Goal: Task Accomplishment & Management: Manage account settings

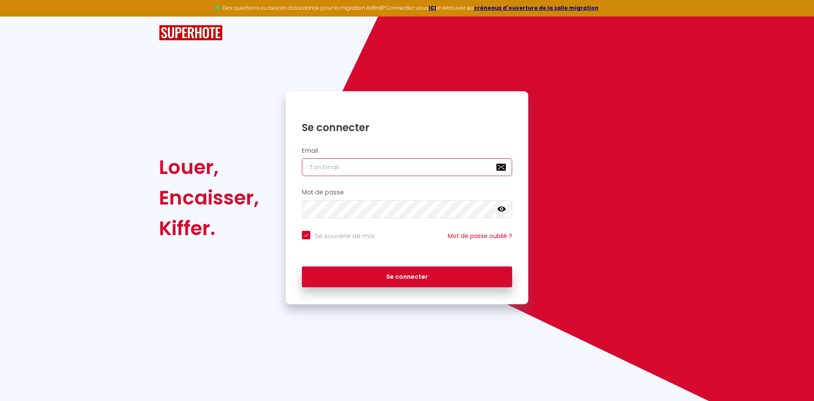
click at [310, 166] on input "email" at bounding box center [407, 167] width 210 height 18
type input "a"
checkbox input "true"
type input "an"
checkbox input "true"
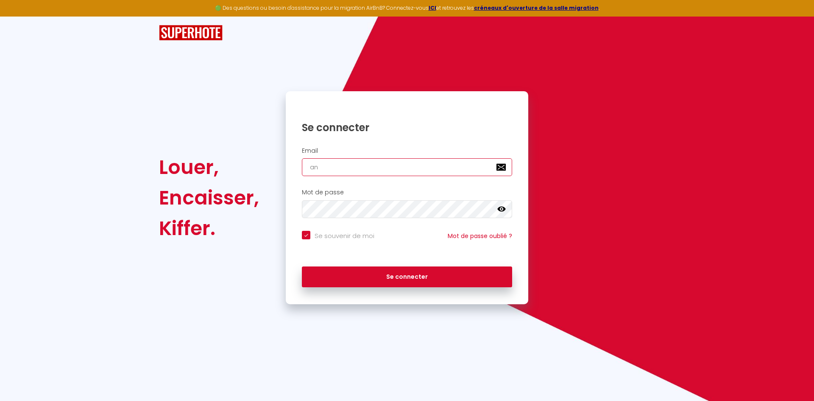
type input "ana"
checkbox input "true"
type input "anai"
checkbox input "true"
type input "anais"
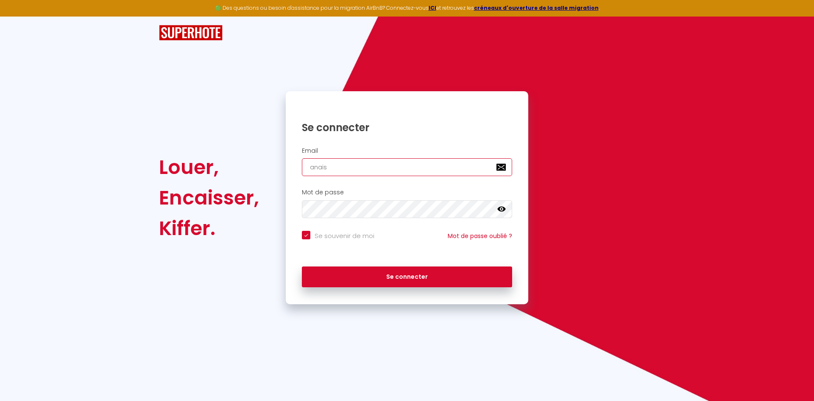
checkbox input "true"
type input "anaisr"
checkbox input "true"
type input "anaisri"
checkbox input "true"
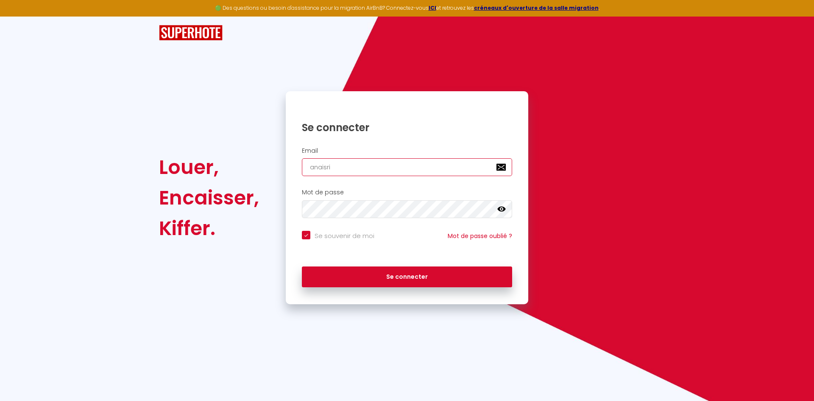
type input "anaisric"
checkbox input "true"
type input "anaisrico"
checkbox input "true"
type input "anaisricou"
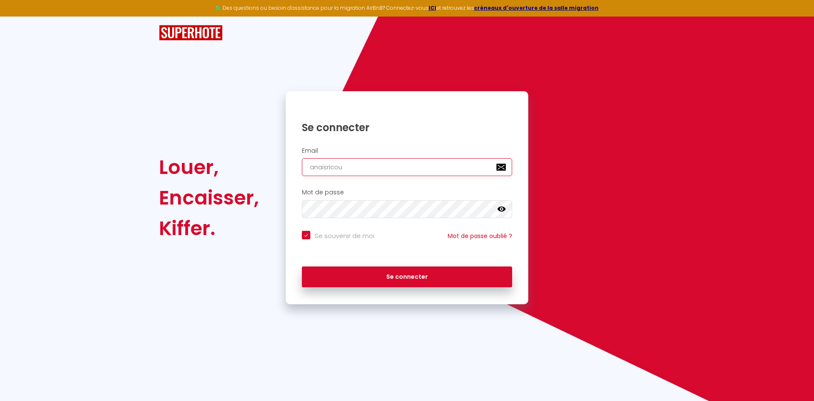
checkbox input "true"
type input "anaisricou@"
checkbox input "true"
type input "anaisricou@i"
checkbox input "true"
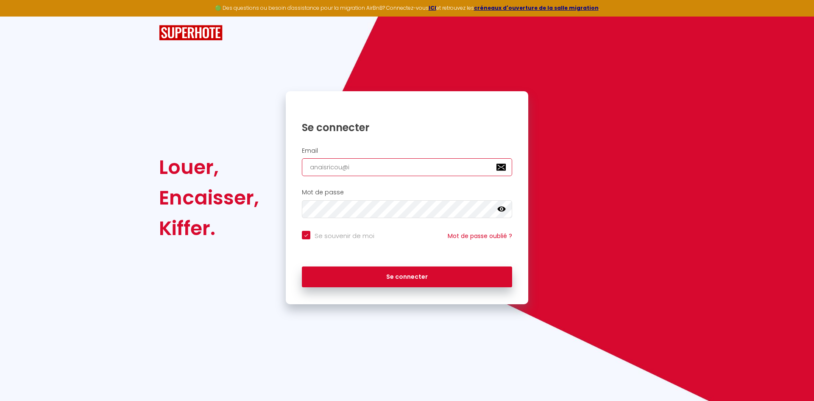
type input "anaisricou@ic"
checkbox input "true"
type input "anaisricou@icl"
checkbox input "true"
type input "anaisricou@iclo"
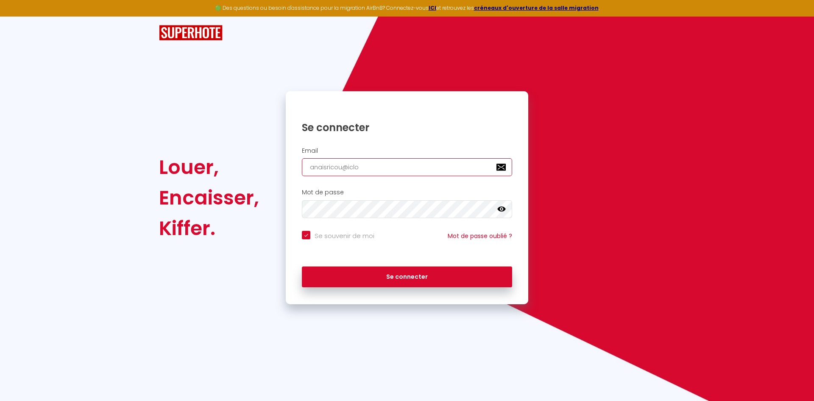
checkbox input "true"
type input "anaisricou@iclou"
checkbox input "true"
type input "[EMAIL_ADDRESS]"
checkbox input "true"
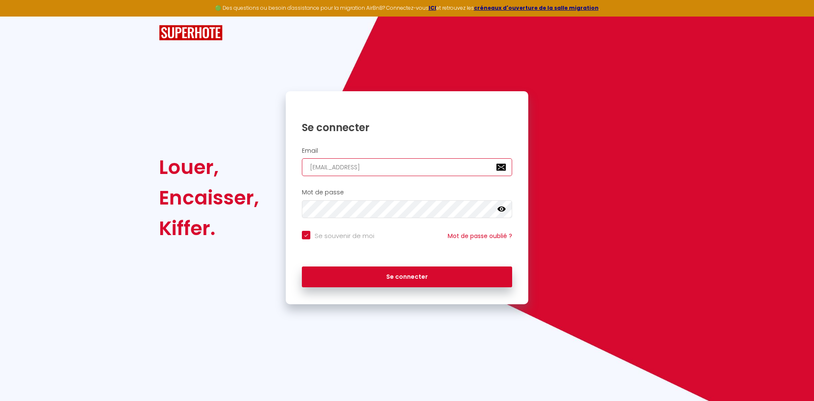
type input "[EMAIL_ADDRESS]."
checkbox input "true"
type input "anaisricou@icloud.c"
checkbox input "true"
type input "[EMAIL_ADDRESS][DOMAIN_NAME]"
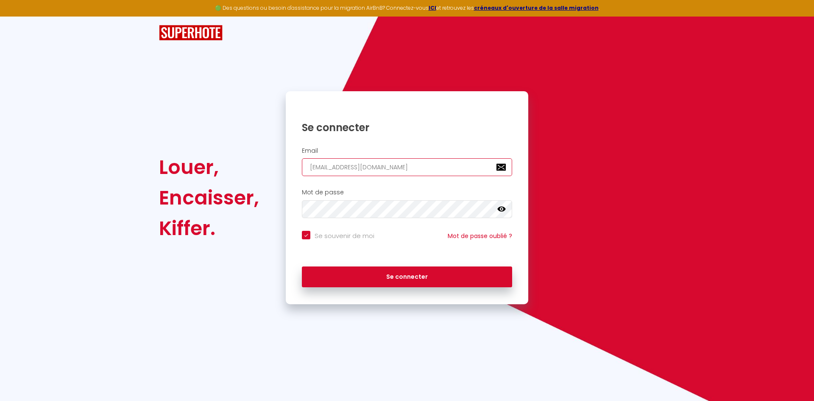
checkbox input "true"
type input "[EMAIL_ADDRESS][DOMAIN_NAME]"
checkbox input "true"
type input "[EMAIL_ADDRESS][DOMAIN_NAME]"
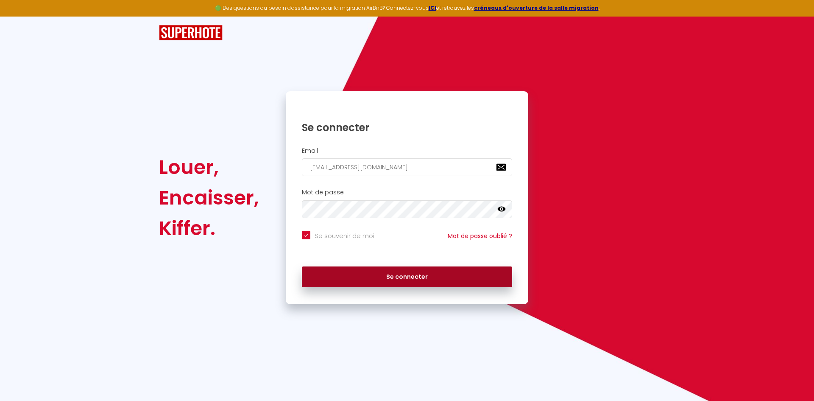
click at [385, 273] on button "Se connecter" at bounding box center [407, 276] width 210 height 21
checkbox input "true"
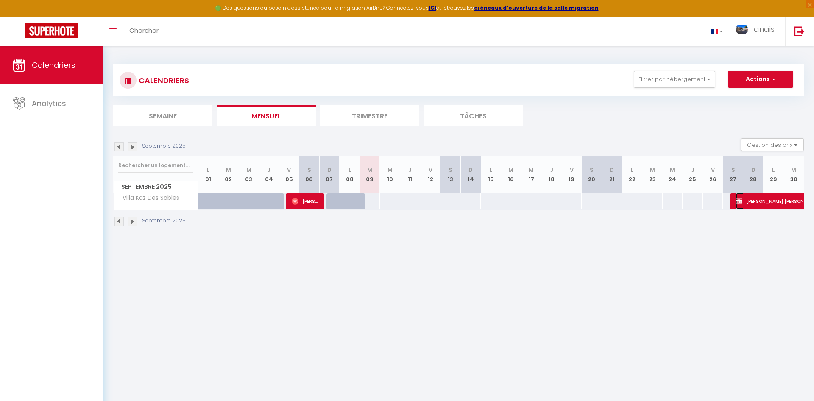
select select "OK"
select select "KO"
select select "0"
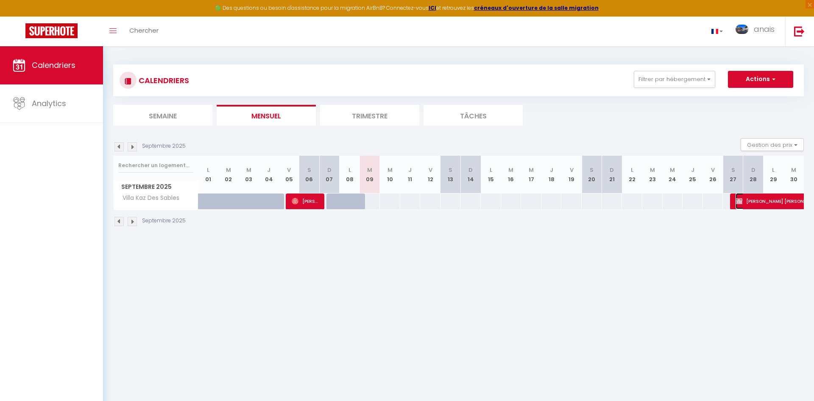
select select "1"
select select
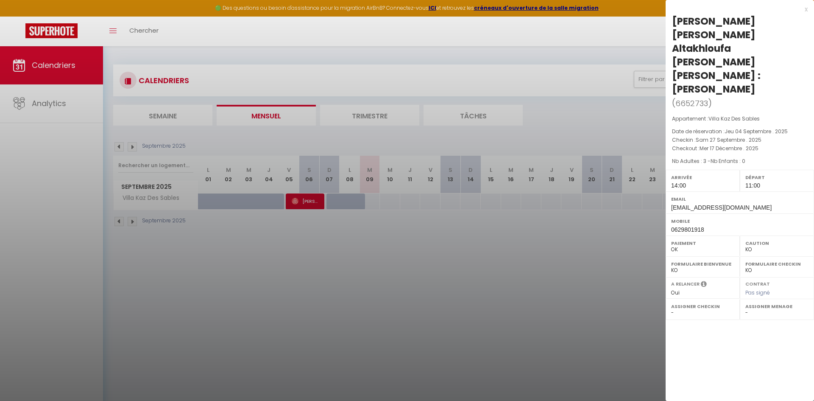
click at [396, 291] on div at bounding box center [407, 200] width 814 height 401
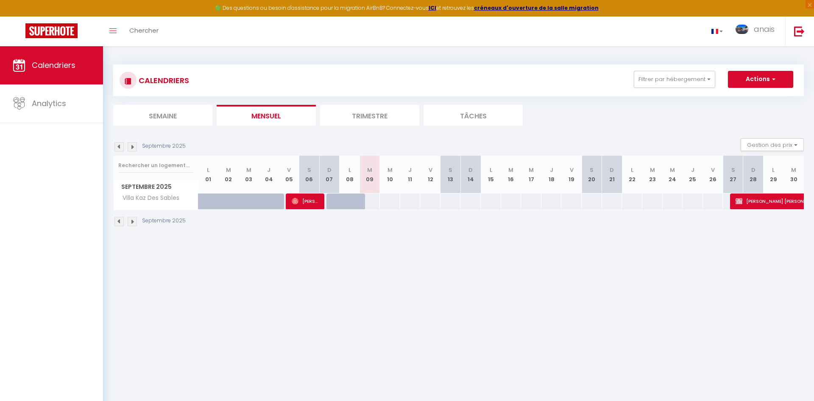
click at [132, 221] on img at bounding box center [132, 221] width 9 height 9
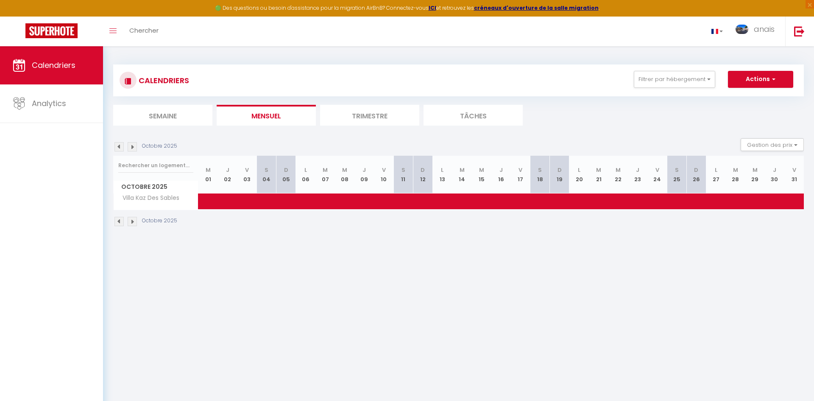
click at [132, 221] on img at bounding box center [132, 221] width 9 height 9
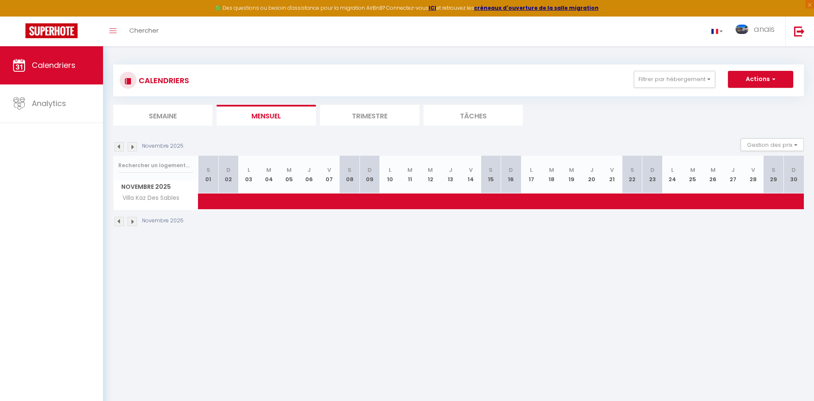
click at [132, 221] on img at bounding box center [132, 221] width 9 height 9
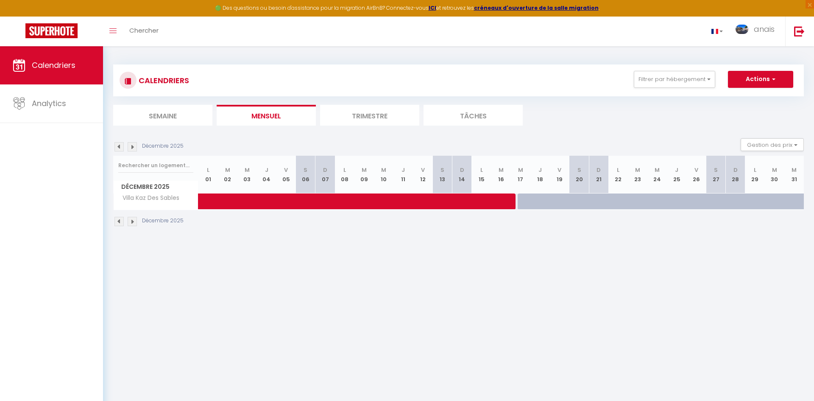
click at [132, 221] on img at bounding box center [132, 221] width 9 height 9
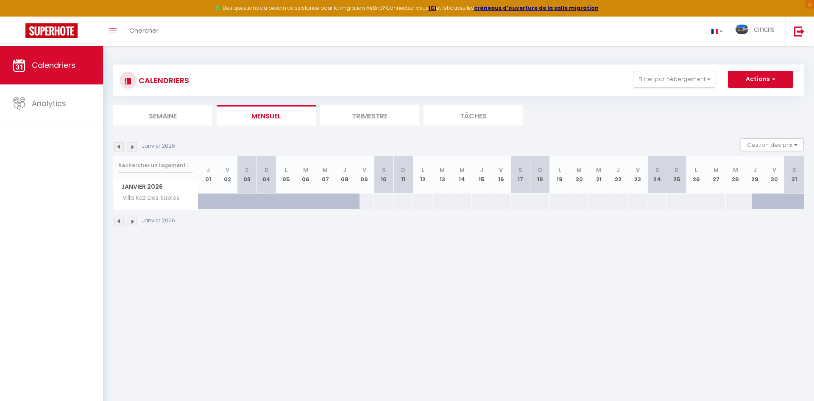
click at [133, 221] on img at bounding box center [132, 221] width 9 height 9
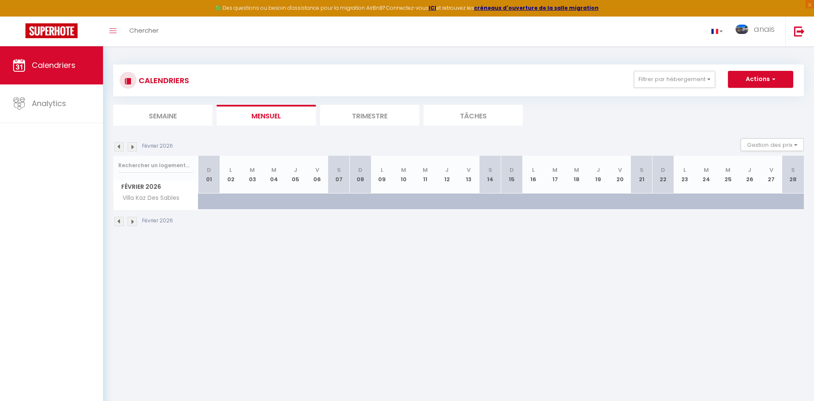
click at [133, 221] on img at bounding box center [132, 221] width 9 height 9
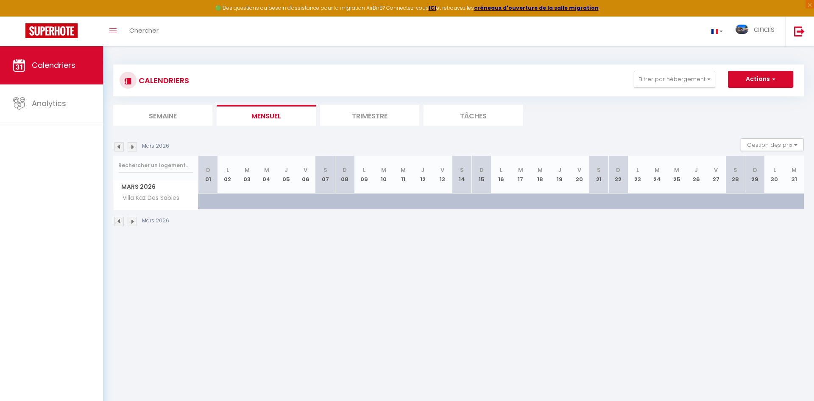
click at [133, 221] on img at bounding box center [132, 221] width 9 height 9
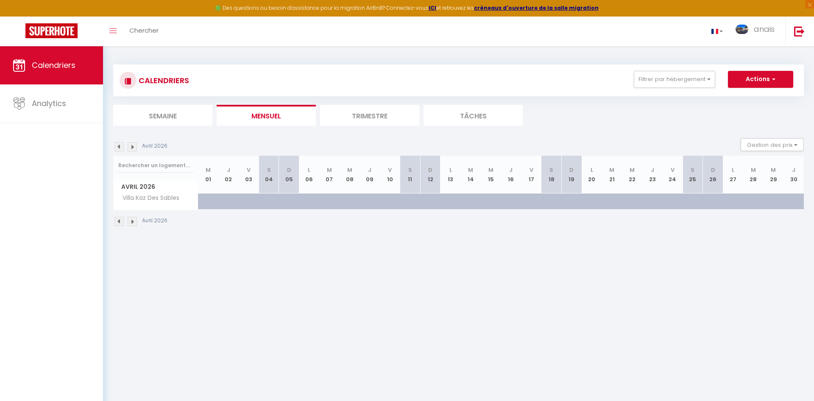
click at [133, 221] on img at bounding box center [132, 221] width 9 height 9
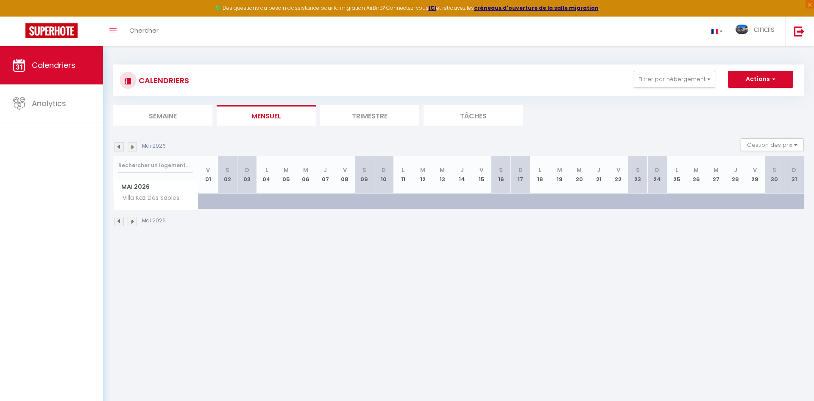
click at [133, 221] on img at bounding box center [132, 221] width 9 height 9
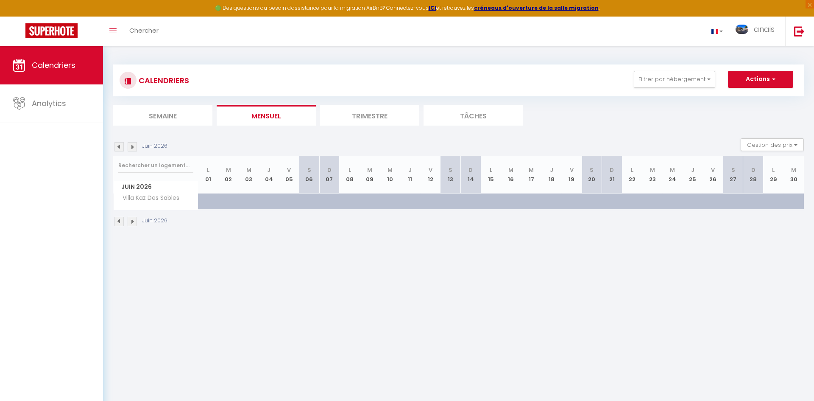
click at [133, 221] on img at bounding box center [132, 221] width 9 height 9
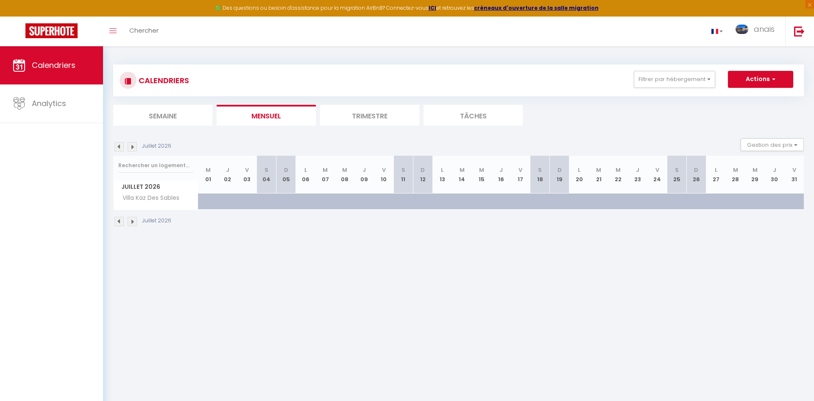
click at [133, 221] on img at bounding box center [132, 221] width 9 height 9
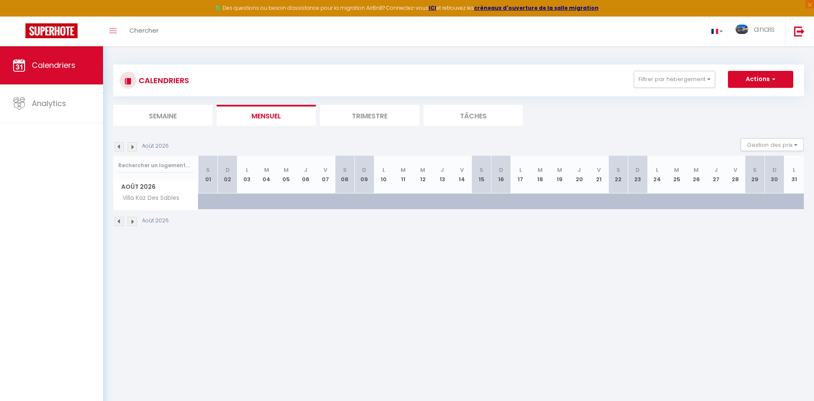
click at [133, 221] on img at bounding box center [132, 221] width 9 height 9
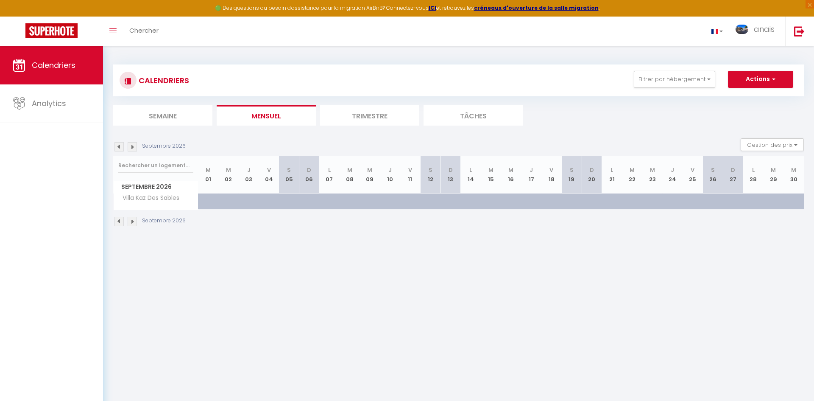
click at [117, 223] on img at bounding box center [118, 221] width 9 height 9
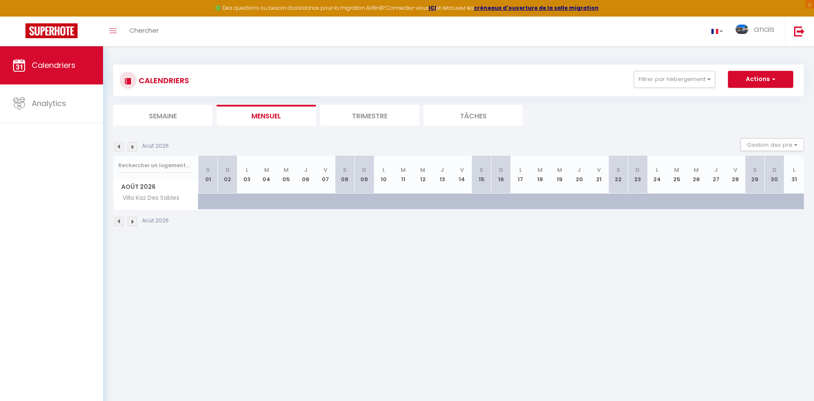
click at [117, 223] on img at bounding box center [118, 221] width 9 height 9
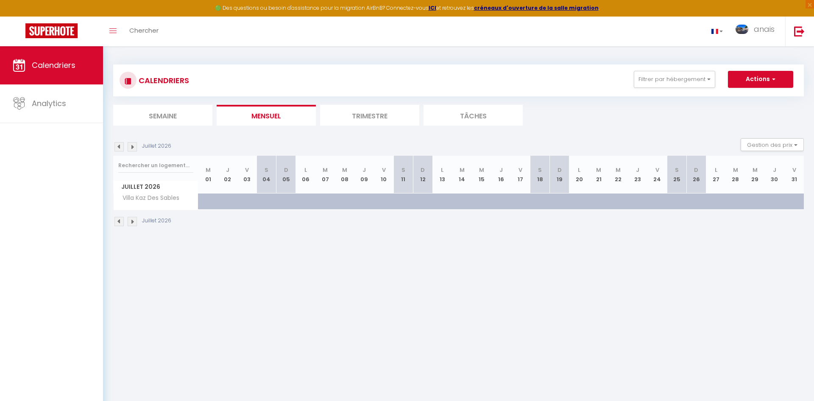
click at [117, 223] on img at bounding box center [118, 221] width 9 height 9
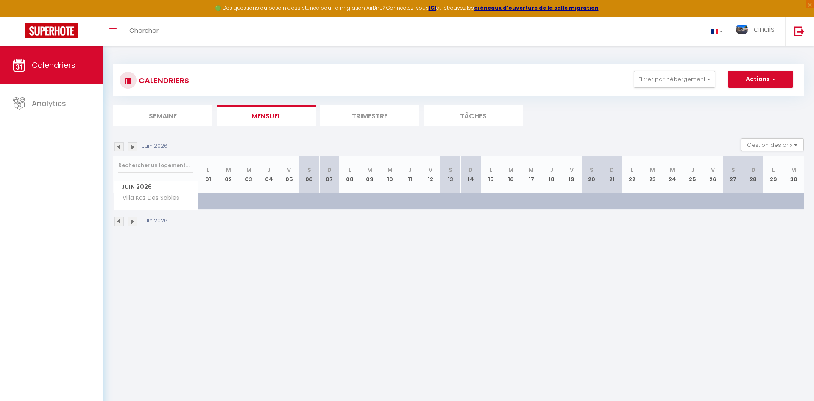
click at [120, 221] on img at bounding box center [118, 221] width 9 height 9
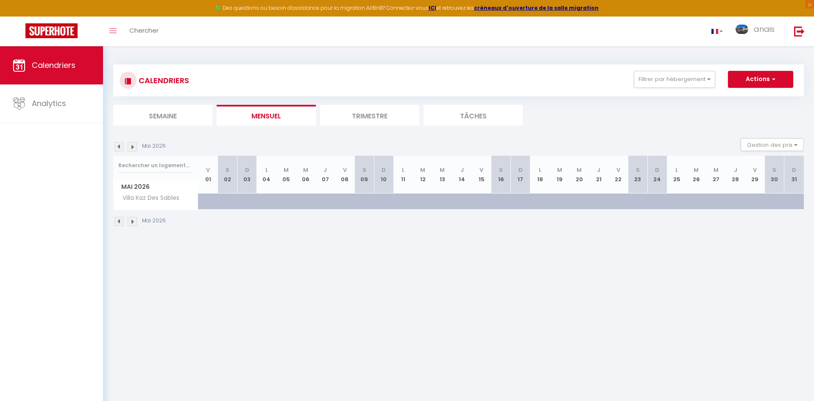
click at [120, 221] on img at bounding box center [118, 221] width 9 height 9
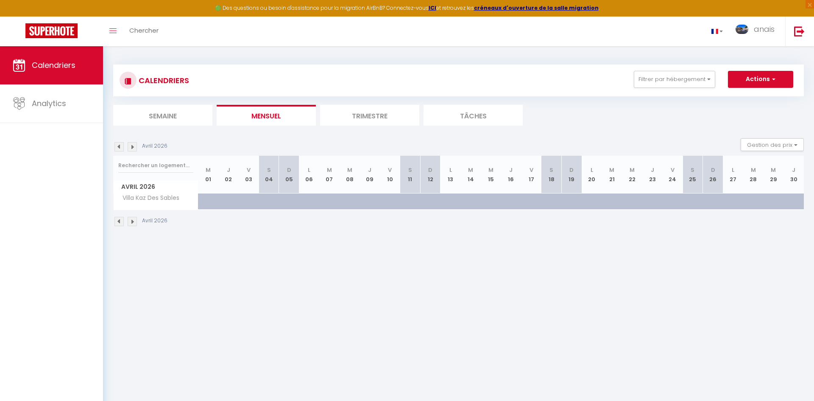
click at [120, 221] on img at bounding box center [118, 221] width 9 height 9
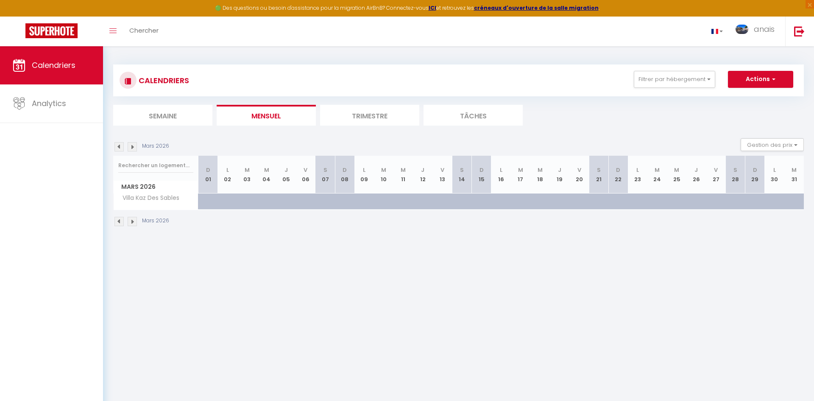
click at [132, 222] on img at bounding box center [132, 221] width 9 height 9
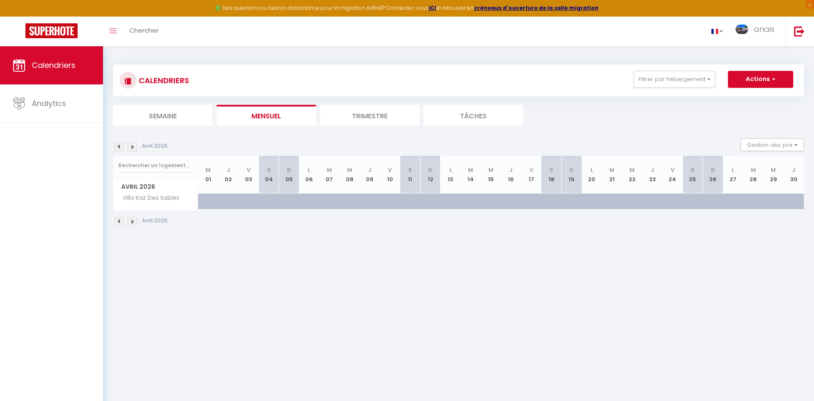
click at [132, 222] on img at bounding box center [132, 221] width 9 height 9
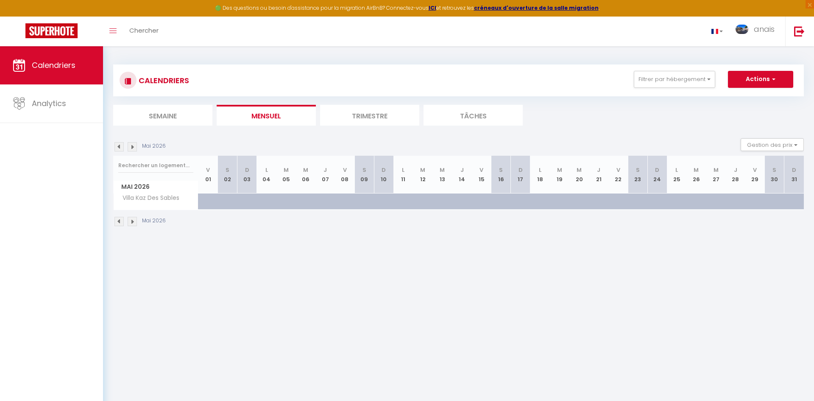
click at [132, 222] on img at bounding box center [132, 221] width 9 height 9
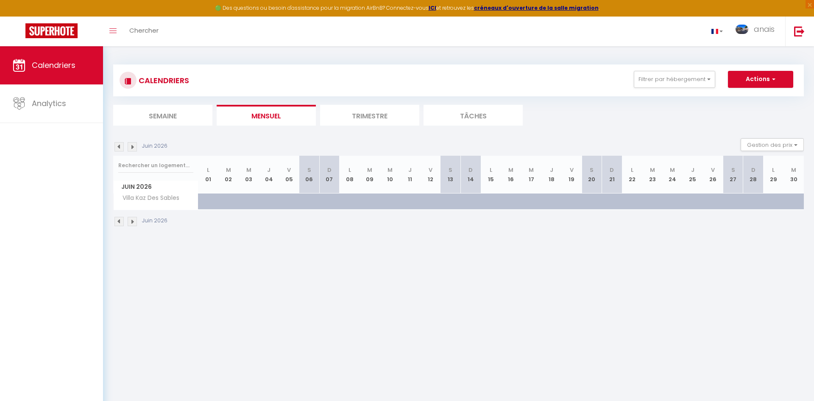
click at [117, 222] on img at bounding box center [118, 221] width 9 height 9
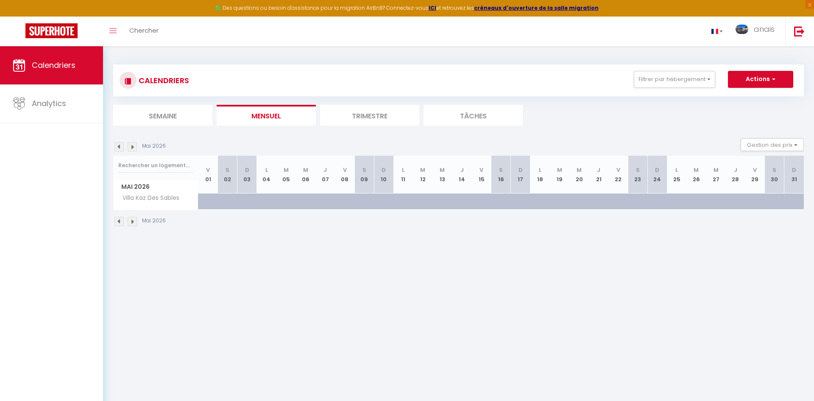
click at [117, 222] on img at bounding box center [118, 221] width 9 height 9
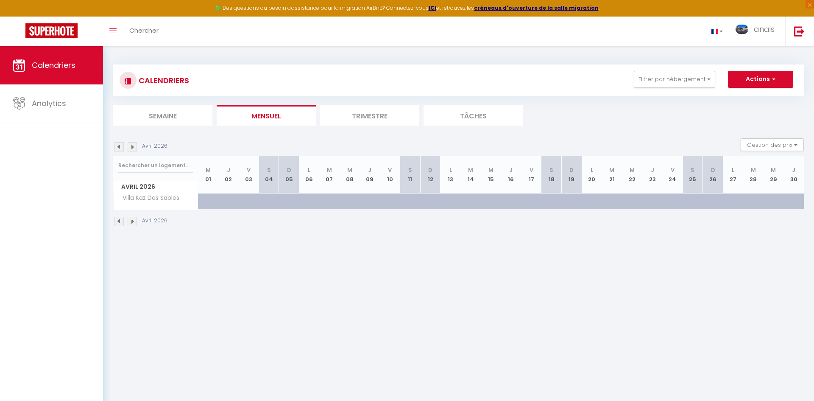
click at [117, 222] on img at bounding box center [118, 221] width 9 height 9
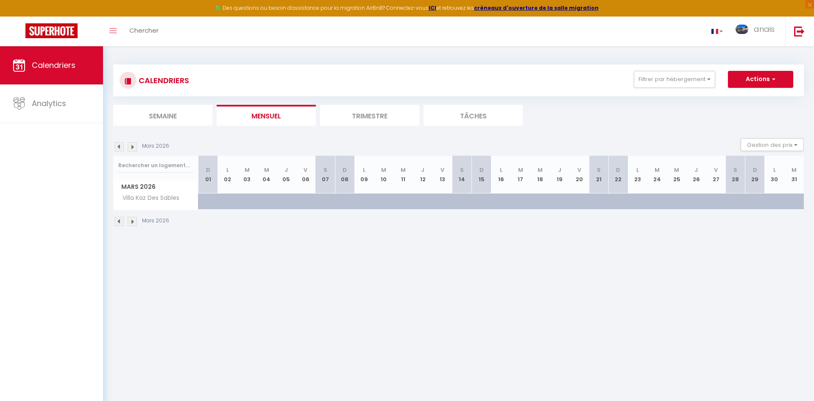
click at [117, 222] on img at bounding box center [118, 221] width 9 height 9
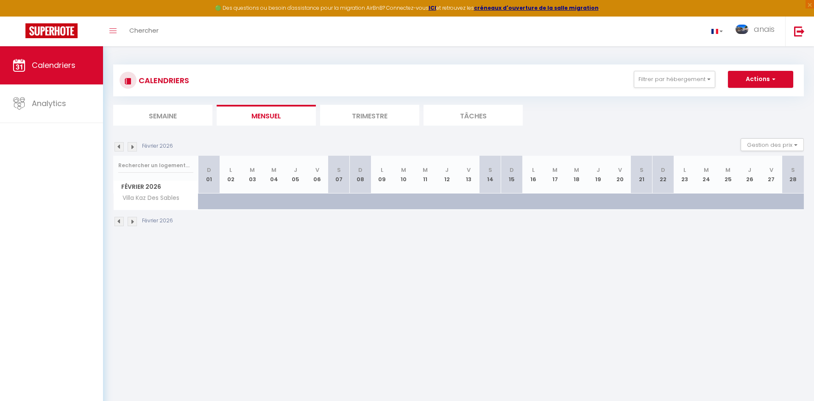
click at [117, 222] on img at bounding box center [118, 221] width 9 height 9
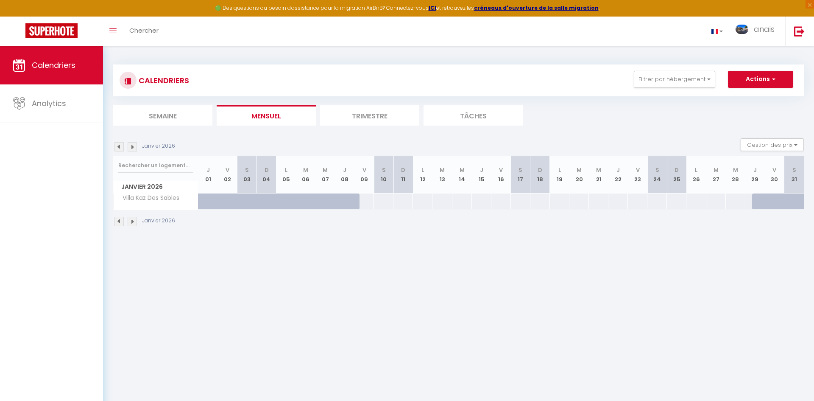
click at [117, 222] on img at bounding box center [118, 221] width 9 height 9
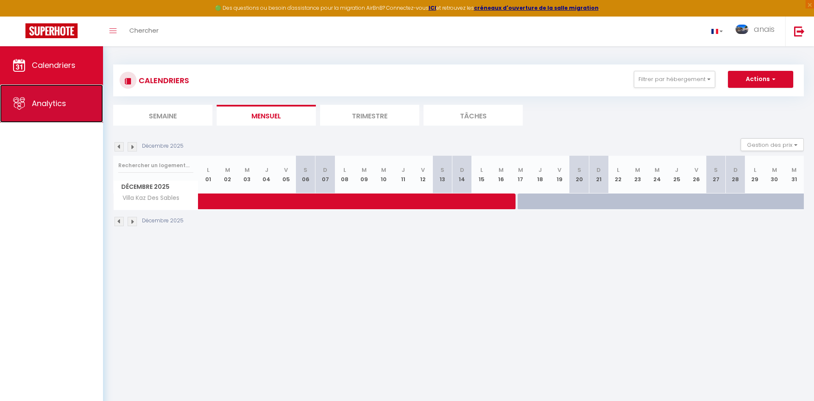
click at [42, 104] on span "Analytics" at bounding box center [49, 103] width 34 height 11
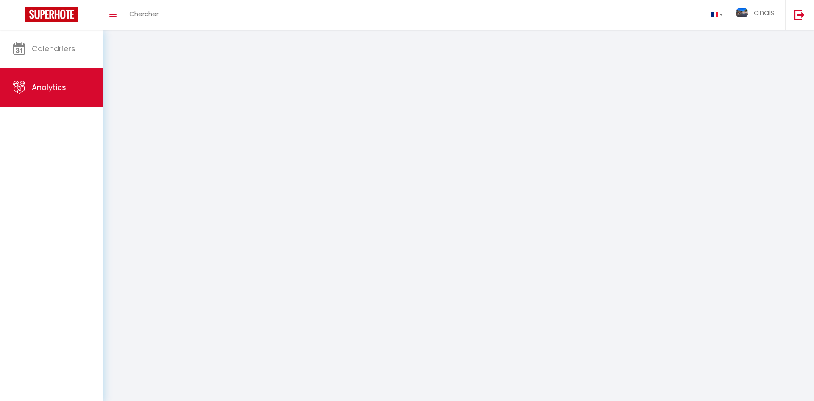
select select "2025"
select select "9"
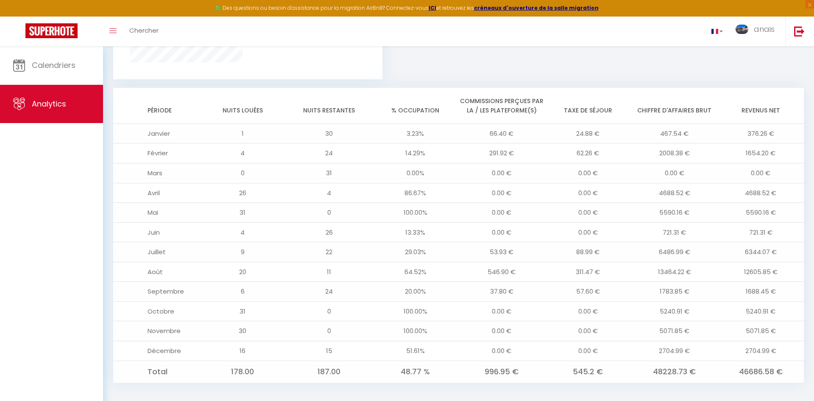
scroll to position [660, 0]
